Goal: Task Accomplishment & Management: Use online tool/utility

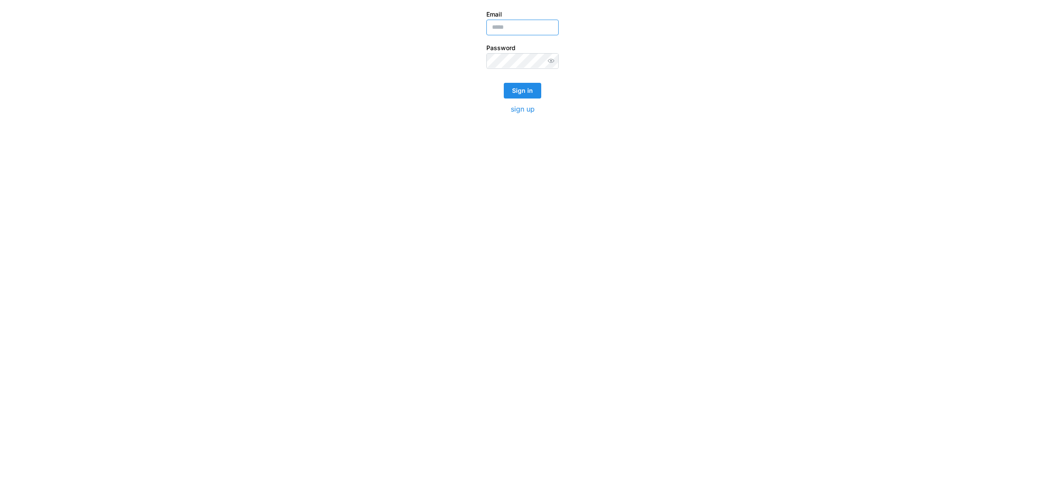
type input "**********"
click at [524, 87] on span "Sign in" at bounding box center [522, 90] width 21 height 15
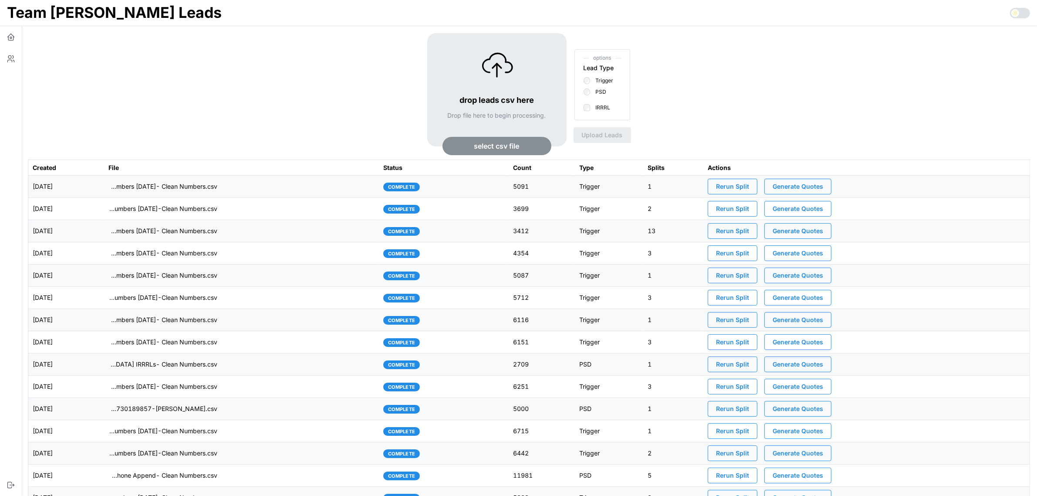
click at [267, 186] on td "imports/[PERSON_NAME]/1756909545890-TU Master List With Numbers [DATE]- Clean N…" at bounding box center [241, 186] width 275 height 22
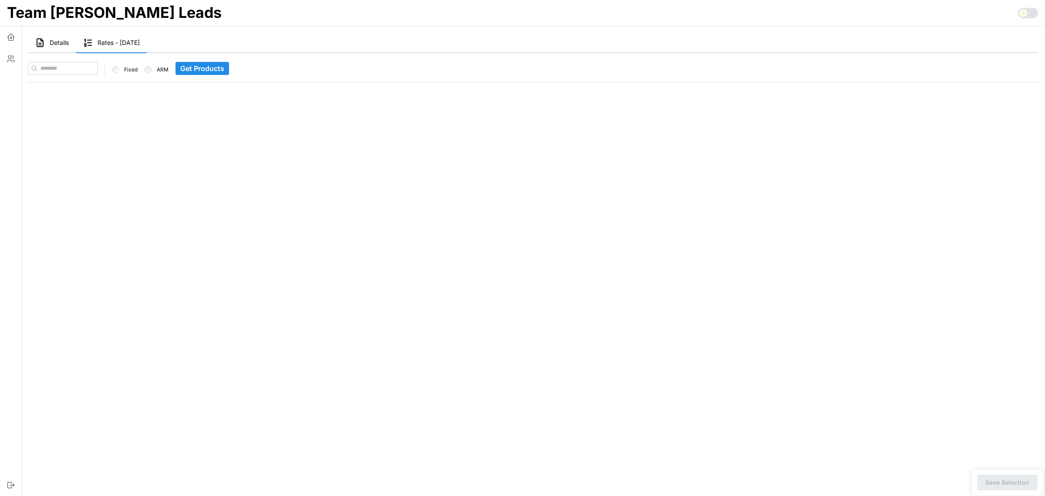
click at [62, 42] on span "Details" at bounding box center [59, 43] width 19 height 6
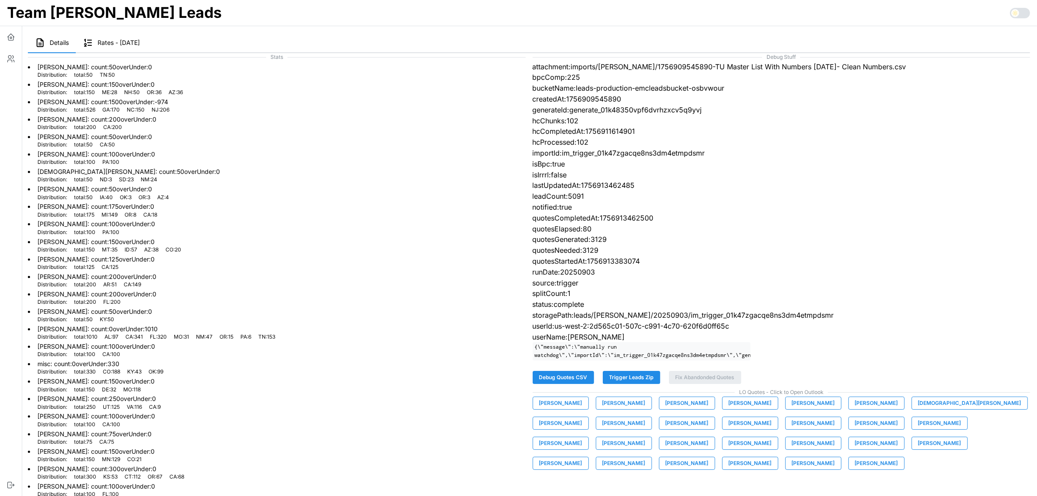
click at [630, 383] on span "Trigger Leads Zip" at bounding box center [631, 377] width 44 height 12
click at [140, 188] on p "[PERSON_NAME] : count: 50 overUnder: 0" at bounding box center [103, 189] width 132 height 9
